Goal: Transaction & Acquisition: Book appointment/travel/reservation

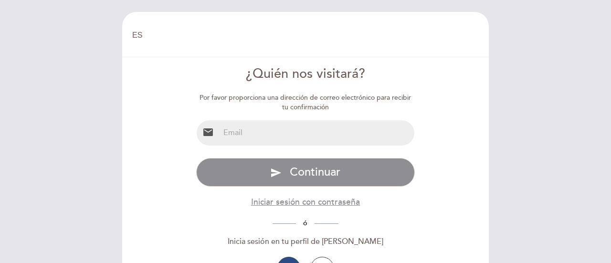
select select "es"
click at [283, 133] on input "email" at bounding box center [317, 132] width 195 height 25
type input "[PERSON_NAME][EMAIL_ADDRESS][DOMAIN_NAME]"
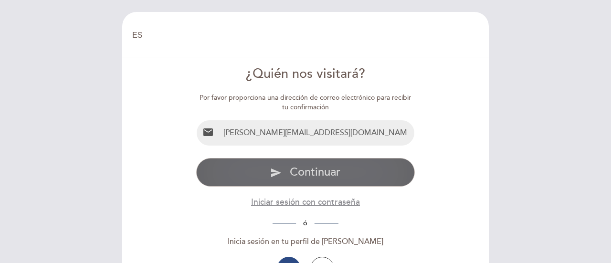
click at [319, 185] on button "send Continuar" at bounding box center [305, 172] width 219 height 29
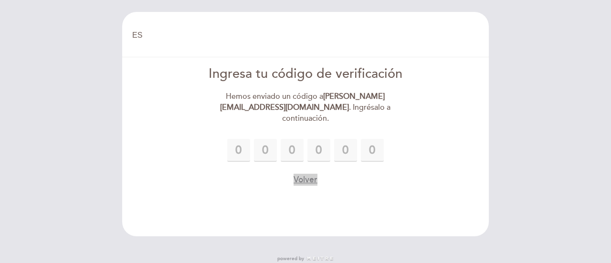
click at [309, 174] on button "Volver" at bounding box center [306, 180] width 24 height 12
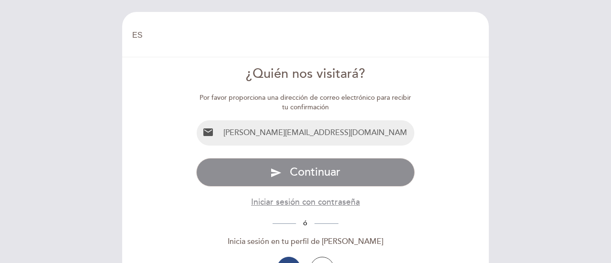
drag, startPoint x: 338, startPoint y: 133, endPoint x: 215, endPoint y: 126, distance: 123.4
click at [215, 126] on div "email [PERSON_NAME][EMAIL_ADDRESS][DOMAIN_NAME]" at bounding box center [305, 133] width 219 height 26
type input "[EMAIL_ADDRESS][DOMAIN_NAME]"
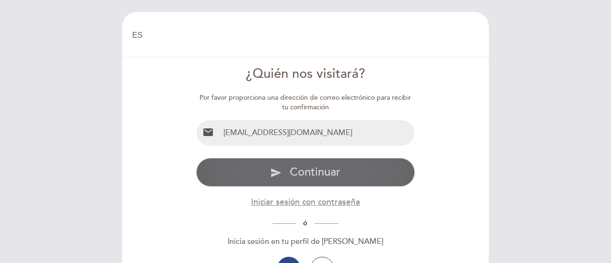
click at [284, 174] on button "send Continuar" at bounding box center [305, 172] width 219 height 29
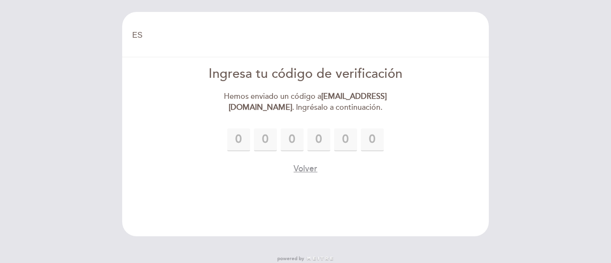
type input "1"
type input "6"
type input "4"
type input "6"
type input "0"
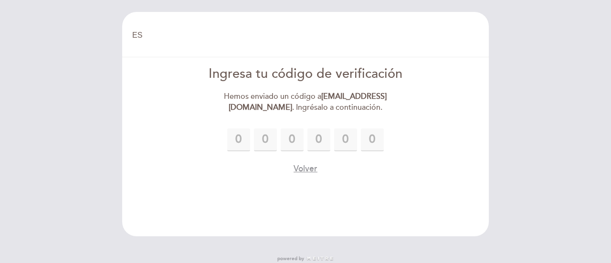
type input "7"
click at [331, 175] on div "Volver" at bounding box center [305, 169] width 219 height 12
click at [362, 141] on div "1 6 4 6 0 7" at bounding box center [305, 139] width 219 height 23
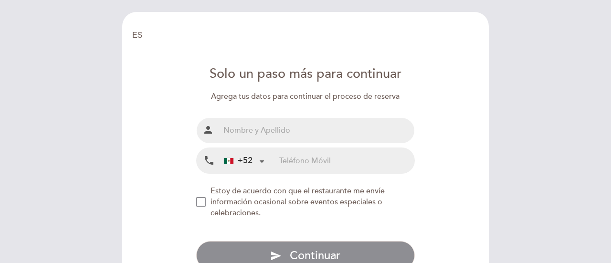
click at [362, 141] on input "text" at bounding box center [317, 130] width 195 height 25
click at [434, 137] on form "Solo un paso más para continuar Agrega tus datos para continuar el proceso de r…" at bounding box center [305, 167] width 353 height 205
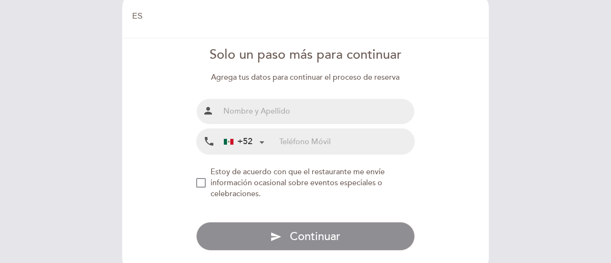
click at [268, 114] on input "text" at bounding box center [317, 111] width 195 height 25
click at [313, 110] on input "Yolipzy [PERSON_NAME]" at bounding box center [317, 111] width 195 height 25
type input "Yolipzy [PERSON_NAME]"
click at [362, 148] on input "tel" at bounding box center [346, 141] width 135 height 25
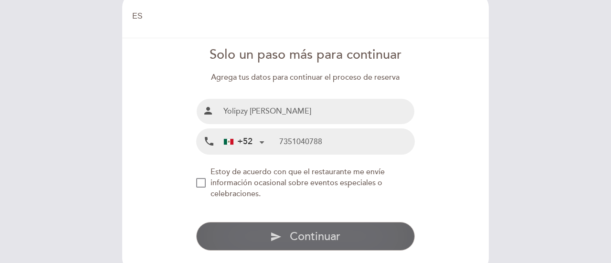
type input "7351040788"
click at [313, 238] on span "Continuar" at bounding box center [315, 237] width 51 height 14
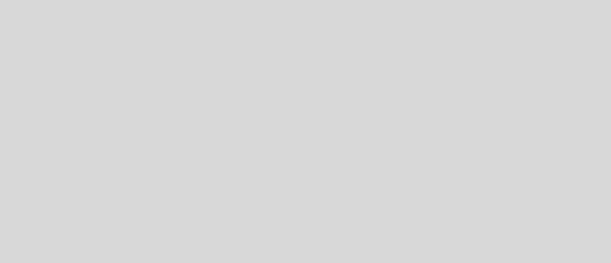
select select "es"
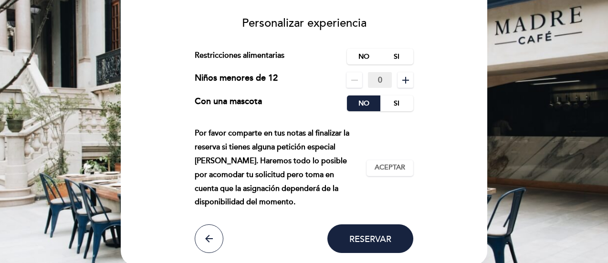
scroll to position [76, 0]
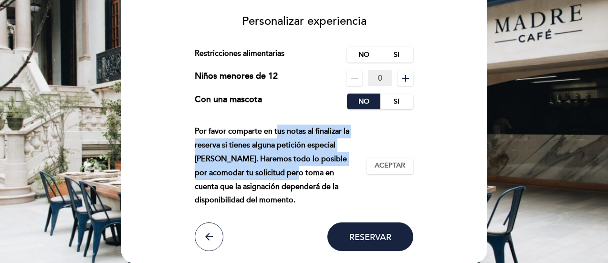
drag, startPoint x: 277, startPoint y: 130, endPoint x: 271, endPoint y: 175, distance: 45.3
click at [271, 175] on div "Por favor comparte en tus notas al finalizar la reserva si tienes alguna petici…" at bounding box center [281, 166] width 172 height 83
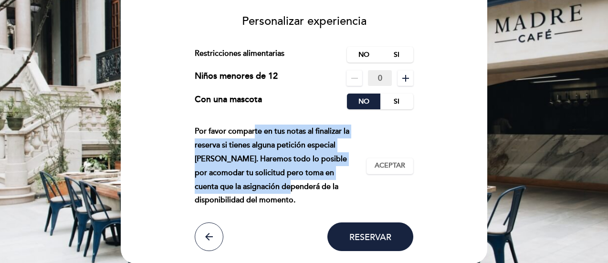
drag, startPoint x: 255, startPoint y: 127, endPoint x: 266, endPoint y: 192, distance: 65.9
click at [266, 192] on div "Por favor comparte en tus notas al finalizar la reserva si tienes alguna petici…" at bounding box center [281, 166] width 172 height 83
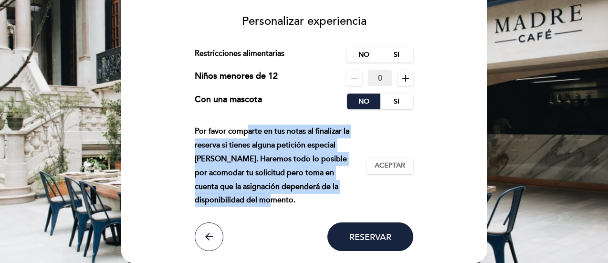
drag, startPoint x: 247, startPoint y: 129, endPoint x: 251, endPoint y: 205, distance: 75.6
click at [251, 205] on div "Por favor comparte en tus notas al finalizar la reserva si tienes alguna petici…" at bounding box center [281, 166] width 172 height 83
click at [360, 53] on label "No" at bounding box center [363, 55] width 33 height 16
click at [392, 166] on span "Aceptar" at bounding box center [390, 166] width 31 height 10
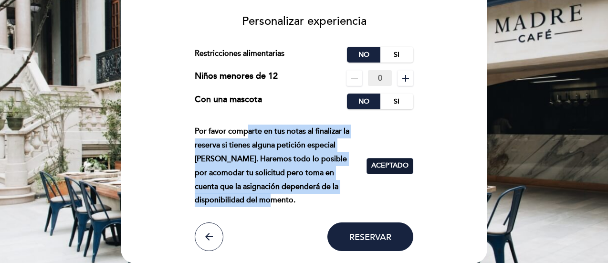
click at [390, 165] on span "Aceptado" at bounding box center [390, 166] width 37 height 10
click at [390, 165] on span "Aceptar" at bounding box center [390, 166] width 31 height 10
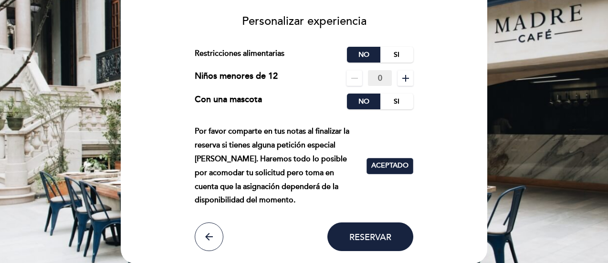
click at [370, 251] on header "EN ES PT Madre Café person 2 personas sáb. 4, oct. 09:00 Bienvenido Bienvenido,…" at bounding box center [304, 100] width 367 height 328
click at [371, 243] on button "Reservar" at bounding box center [371, 237] width 86 height 29
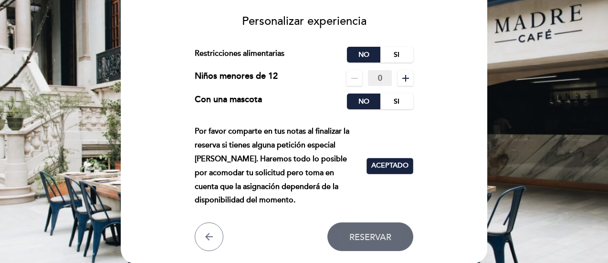
scroll to position [51, 0]
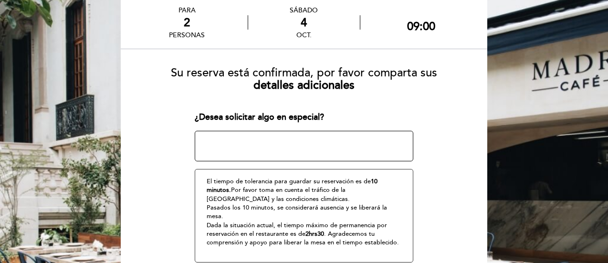
click at [339, 152] on textarea at bounding box center [304, 146] width 219 height 31
click at [486, 134] on header "EN ES PT Madre Café person PARA 2 personas sábado 4 oct. 09:00" at bounding box center [304, 181] width 367 height 441
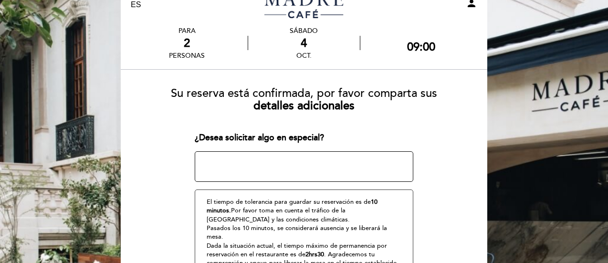
scroll to position [0, 0]
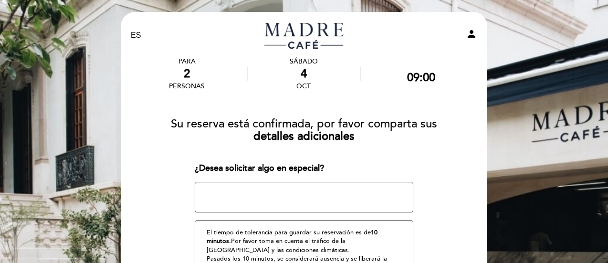
click at [279, 193] on textarea at bounding box center [304, 197] width 219 height 31
type textarea "E"
type textarea "Mesa en la parte de afuera."
click at [385, 169] on div "¿Desea solicitar algo en especial?" at bounding box center [304, 168] width 219 height 12
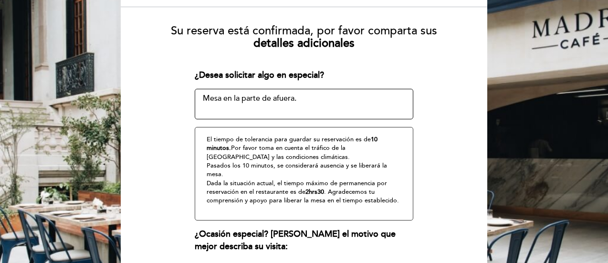
scroll to position [191, 0]
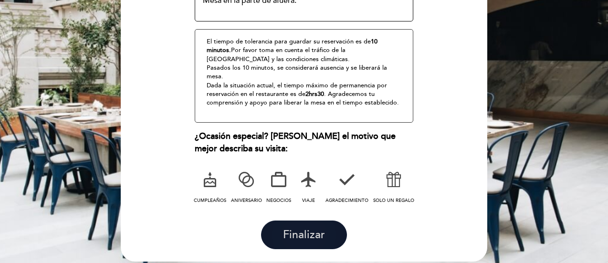
click at [294, 229] on span "Finalizar" at bounding box center [304, 235] width 42 height 13
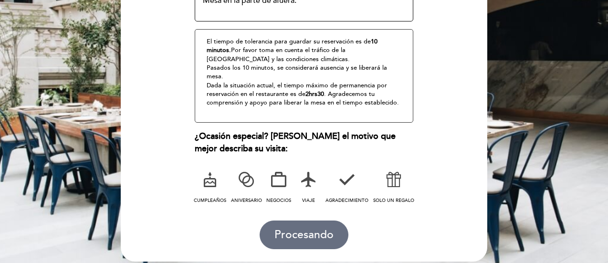
scroll to position [20, 0]
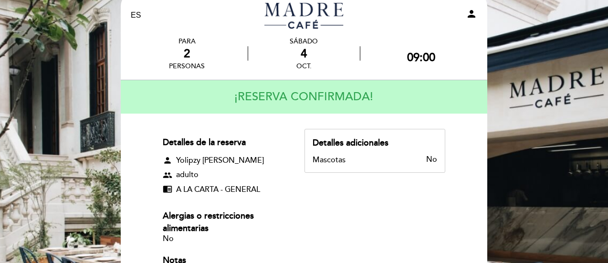
click at [336, 176] on div "Detalles de la reserva person Yolipzy Bahena group adulto chrome_reader_mode A …" at bounding box center [304, 208] width 283 height 158
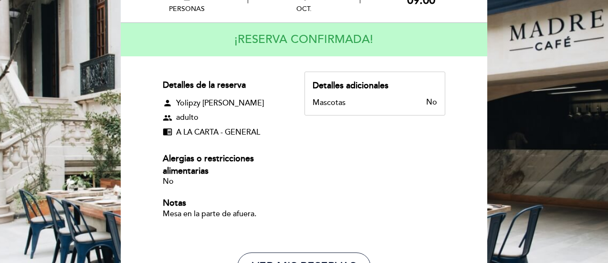
scroll to position [58, 0]
